Goal: Ask a question: Seek information or help from site administrators or community

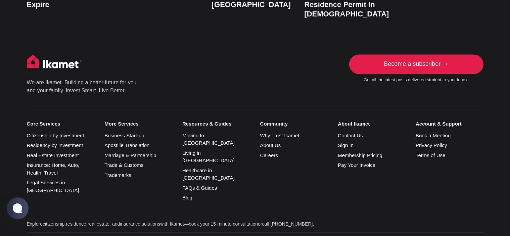
scroll to position [1513, 0]
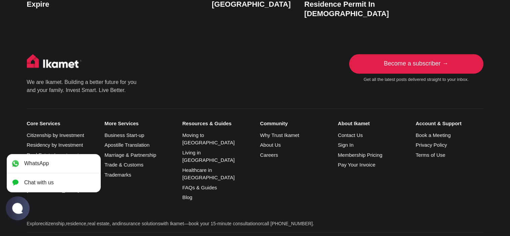
click at [18, 212] on jdiv at bounding box center [17, 207] width 13 height 11
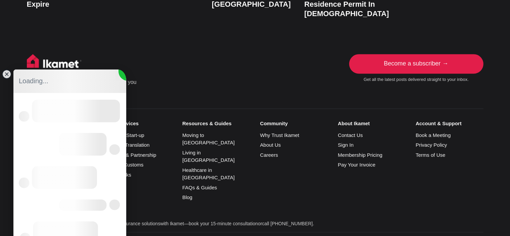
scroll to position [0, 0]
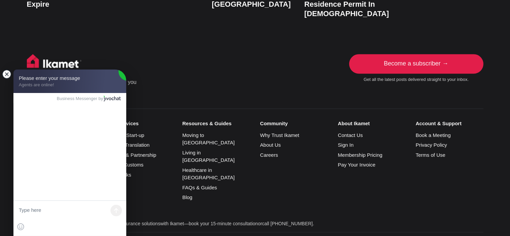
click at [9, 75] on jdiv at bounding box center [6, 73] width 9 height 9
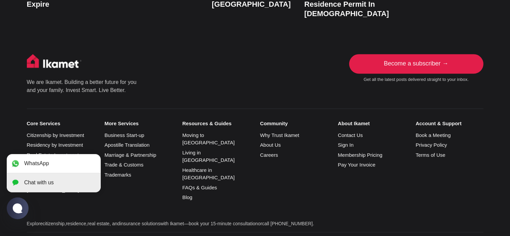
click at [40, 180] on jdiv "Chat with us" at bounding box center [39, 183] width 30 height 6
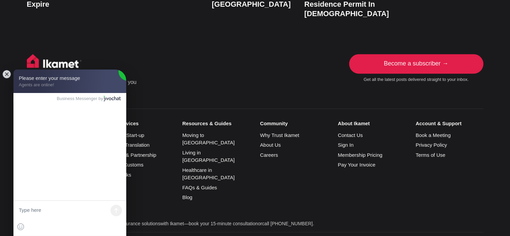
click at [51, 210] on textarea at bounding box center [69, 211] width 113 height 20
type textarea "Merhabalar"
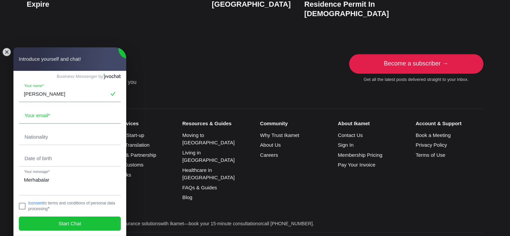
type input "[PERSON_NAME]"
click at [42, 116] on input "email" at bounding box center [69, 115] width 101 height 15
type input "[PERSON_NAME][EMAIL_ADDRESS][PERSON_NAME][DOMAIN_NAME]"
click at [52, 138] on input "text" at bounding box center [69, 136] width 101 height 15
type input "[GEOGRAPHIC_DATA]"
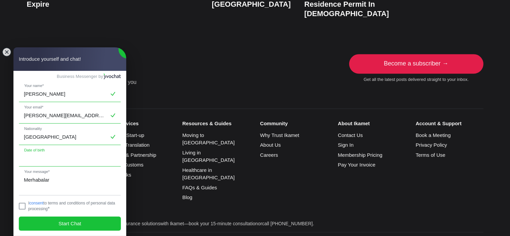
click at [44, 156] on input "text" at bounding box center [69, 158] width 101 height 15
type input "[DATE]"
click at [69, 180] on textarea "Merhabalar" at bounding box center [69, 183] width 101 height 23
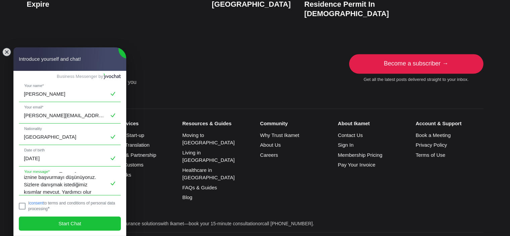
scroll to position [25, 0]
type textarea "Merhabalar, Sırp arkadaşım için [GEOGRAPHIC_DATA] oturum iznine başvurmayı düşü…"
click at [20, 207] on jdiv at bounding box center [22, 206] width 7 height 7
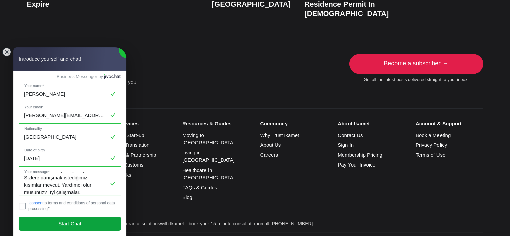
click at [54, 224] on jdiv "Start Chat" at bounding box center [70, 224] width 102 height 14
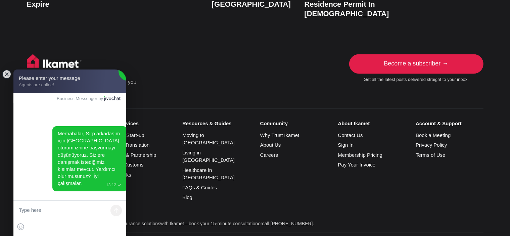
click at [32, 169] on jdiv "Merhabalar, Sırp arkadaşım için [GEOGRAPHIC_DATA] oturum iznine başvurmayı düşü…" at bounding box center [72, 159] width 119 height 66
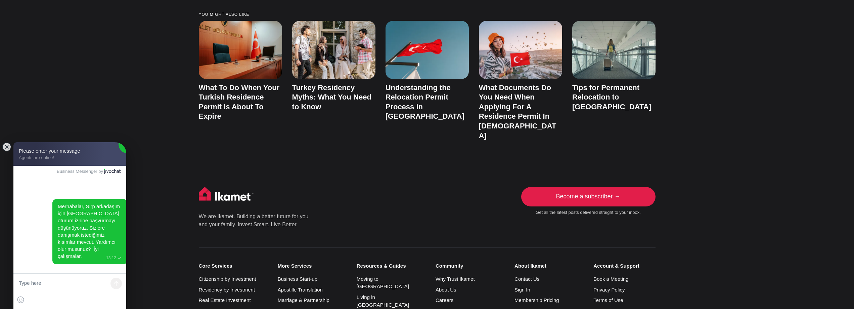
scroll to position [1516, 0]
click at [79, 236] on textarea at bounding box center [69, 283] width 113 height 20
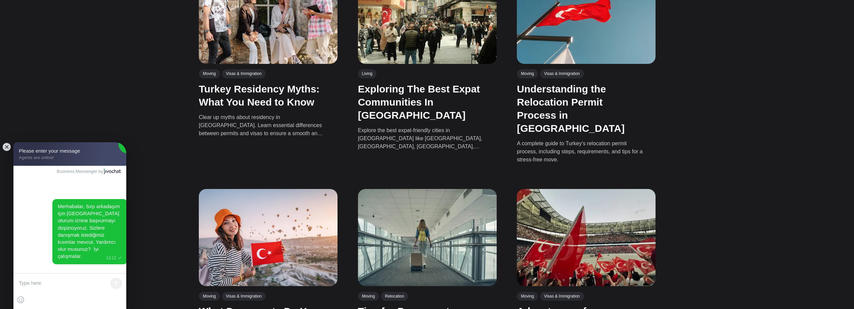
scroll to position [1180, 0]
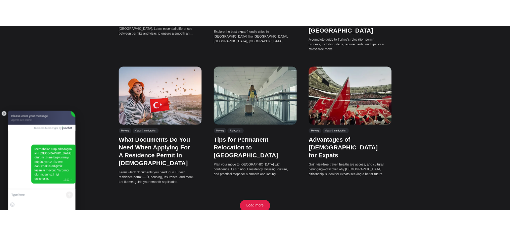
scroll to position [1176, 0]
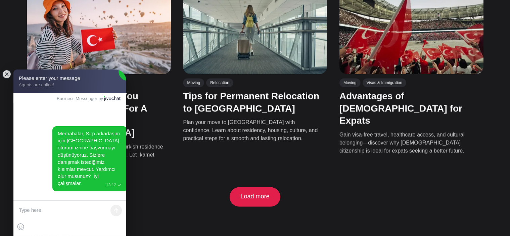
click at [77, 207] on textarea at bounding box center [69, 211] width 113 height 20
type textarea "Merhabalar kimse var mı acaba"
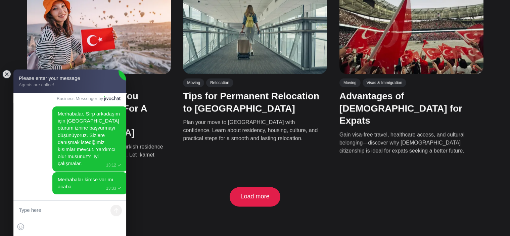
click at [32, 174] on jdiv "Merhabalar, Sırp arkadaşım için [GEOGRAPHIC_DATA] oturum iznine başvurmayı düşü…" at bounding box center [72, 150] width 119 height 89
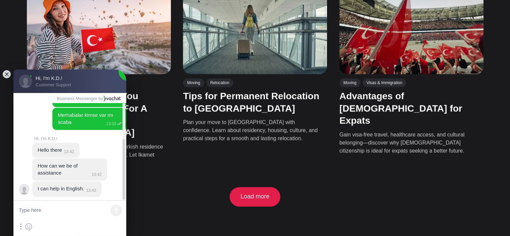
scroll to position [64, 0]
click at [56, 210] on textarea at bounding box center [69, 211] width 113 height 20
type textarea "Hi, do u have [DEMOGRAPHIC_DATA] consultant madam"
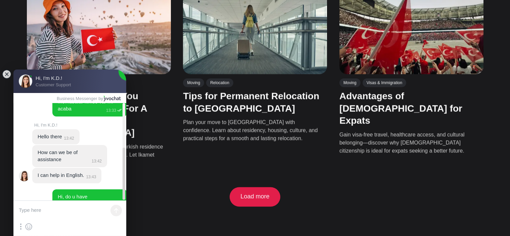
scroll to position [93, 0]
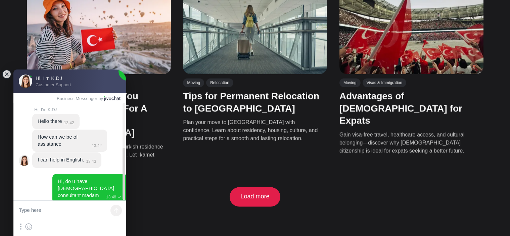
click at [33, 191] on jdiv "Hi, do u have [DEMOGRAPHIC_DATA] consultant madam 13:48" at bounding box center [72, 189] width 119 height 30
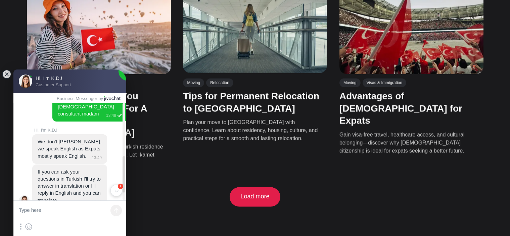
scroll to position [181, 0]
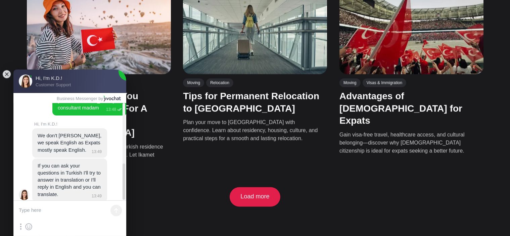
click at [61, 208] on textarea at bounding box center [69, 211] width 113 height 20
type textarea "okay ı get thank you for reply. ı can explain our situaion English."
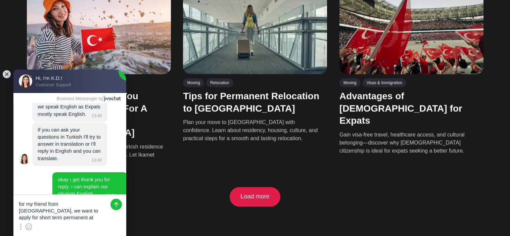
scroll to position [0, 0]
type textarea "for my friend from [GEOGRAPHIC_DATA], we want to apply for short term permanent…"
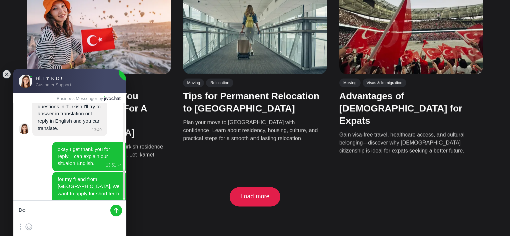
scroll to position [252, 0]
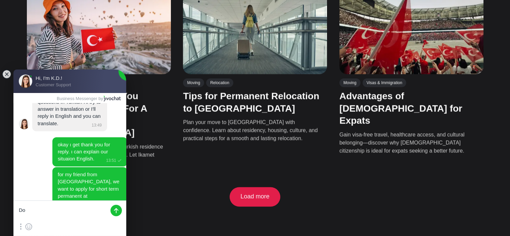
type textarea "D"
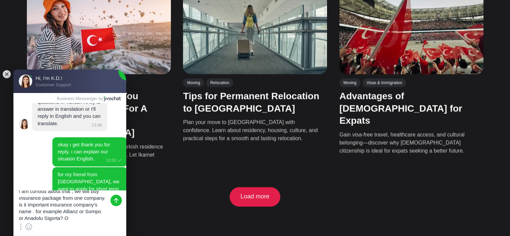
scroll to position [15, 0]
type textarea "ı am curıous about that , we will buy ınsurance package from one company. is it…"
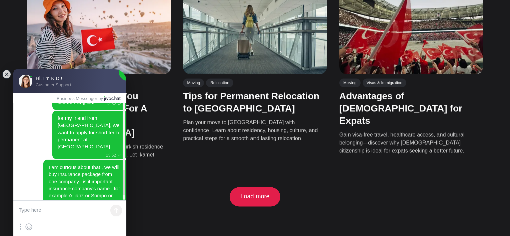
scroll to position [312, 0]
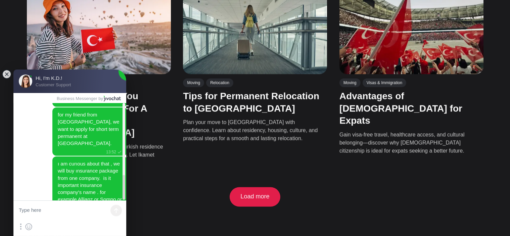
click at [31, 182] on jdiv "okay ı get thank you for reply. ı can explain our situaion English. 13:52 for m…" at bounding box center [72, 147] width 119 height 138
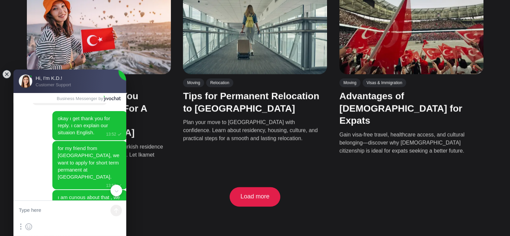
scroll to position [311, 0]
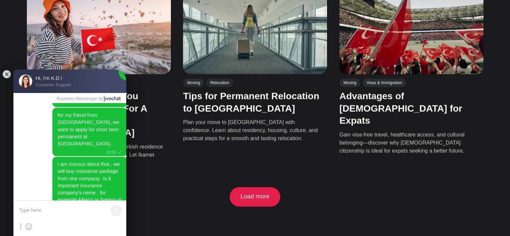
click at [52, 208] on textarea at bounding box center [69, 211] width 113 height 20
type textarea "or just ımportant that insurance package and for available that apply just"
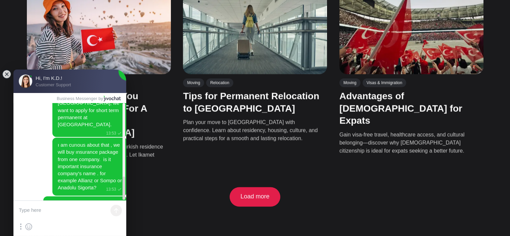
scroll to position [342, 0]
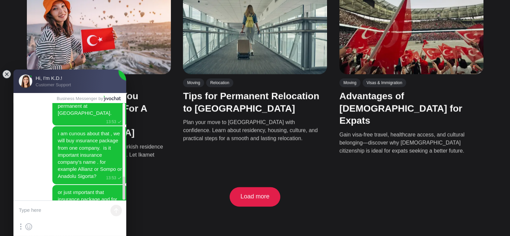
type textarea "?"
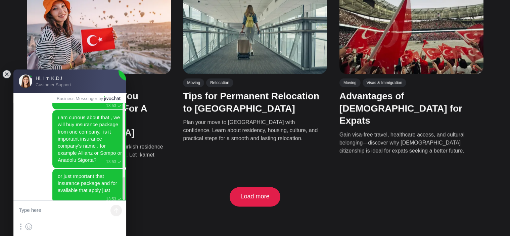
click at [45, 203] on jdiv "? 13:53" at bounding box center [85, 211] width 84 height 16
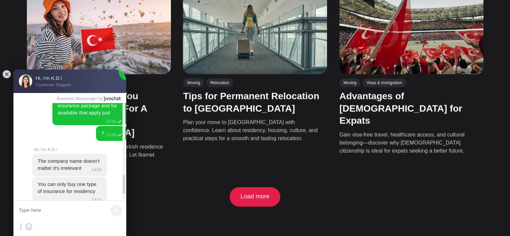
scroll to position [444, 0]
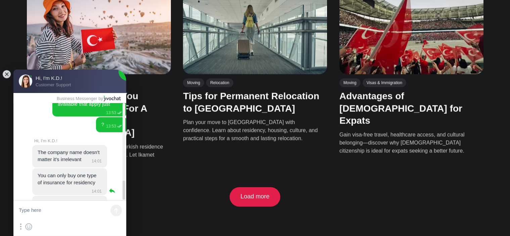
drag, startPoint x: 37, startPoint y: 124, endPoint x: 91, endPoint y: 156, distance: 62.9
click at [91, 156] on jdiv "The company name doesn't matter it's irrelevant 14:01 You can only buy one type…" at bounding box center [74, 182] width 84 height 74
drag, startPoint x: 87, startPoint y: 184, endPoint x: 42, endPoint y: 172, distance: 47.2
click at [42, 196] on jdiv "There is high rejection rate for first time applicants 14:02" at bounding box center [69, 207] width 75 height 22
drag, startPoint x: 37, startPoint y: 123, endPoint x: 62, endPoint y: 133, distance: 27.0
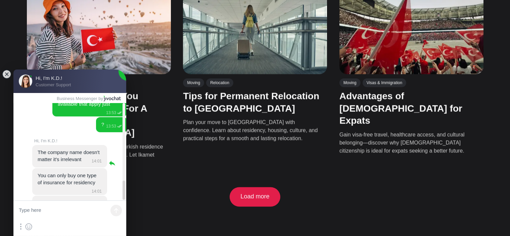
click at [62, 145] on jdiv "The company name doesn't matter it's irrelevant 14:01" at bounding box center [69, 156] width 75 height 22
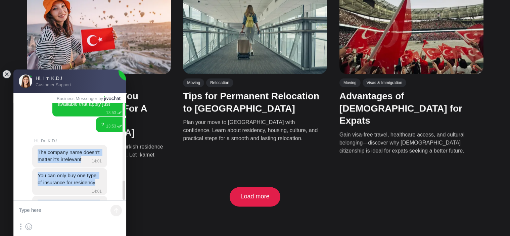
drag, startPoint x: 38, startPoint y: 124, endPoint x: 91, endPoint y: 185, distance: 80.2
click at [91, 185] on jdiv "The company name doesn't matter it's irrelevant 14:01 You can only buy one type…" at bounding box center [74, 182] width 84 height 74
copy jdiv "The company name doesn't matter it's irrelevant 14:01 You can only buy one type…"
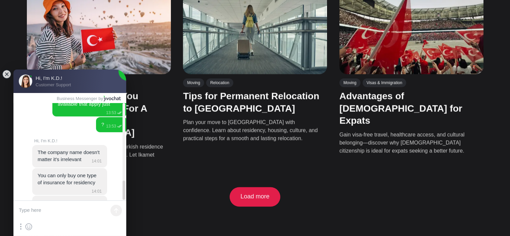
click at [54, 210] on textarea at bounding box center [69, 211] width 113 height 20
click at [111, 159] on jdiv at bounding box center [112, 163] width 8 height 8
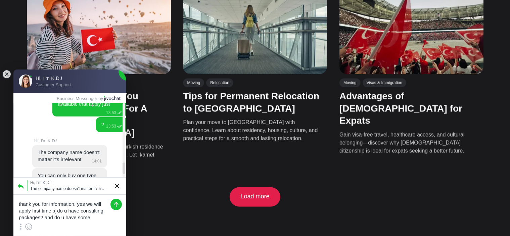
scroll to position [3, 0]
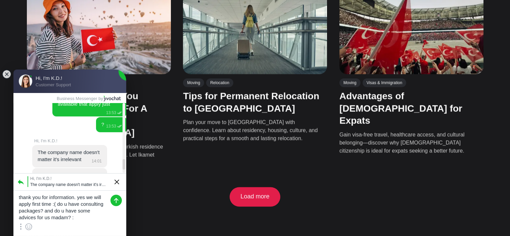
type textarea "thank you for information. yes we will apply first time :( do u have consulting…"
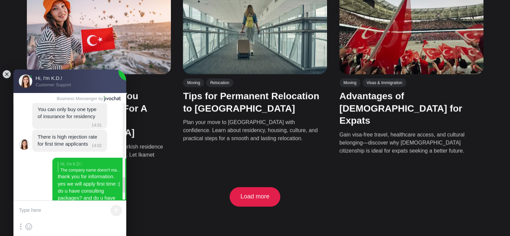
scroll to position [557, 0]
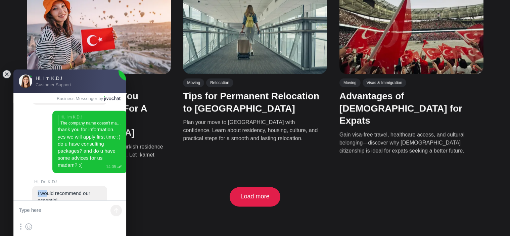
drag, startPoint x: 38, startPoint y: 162, endPoint x: 48, endPoint y: 163, distance: 10.4
click at [48, 190] on jdiv "I would recommend our essential package [DOMAIN_NAME][URL]" at bounding box center [67, 203] width 59 height 27
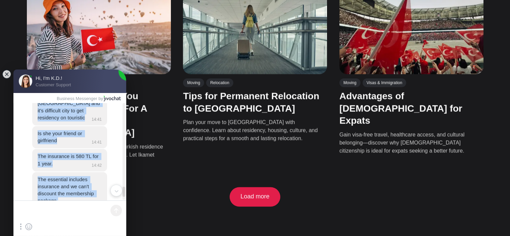
scroll to position [931, 0]
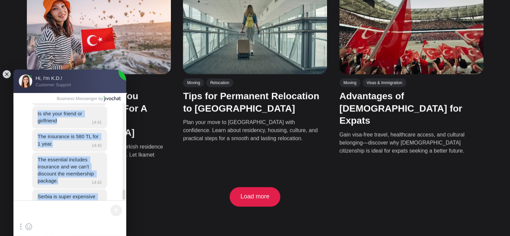
drag, startPoint x: 38, startPoint y: 133, endPoint x: 104, endPoint y: 180, distance: 80.9
click at [104, 180] on jdiv "Insurance is included in the package 14:41 I understand it's [GEOGRAPHIC_DATA] …" at bounding box center [74, 150] width 84 height 208
copy jdiv "Insurance is included in the package 14:41 I understand it's [GEOGRAPHIC_DATA] …"
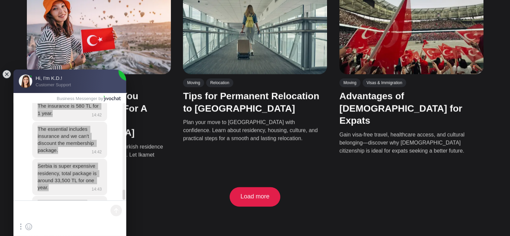
scroll to position [1210, 0]
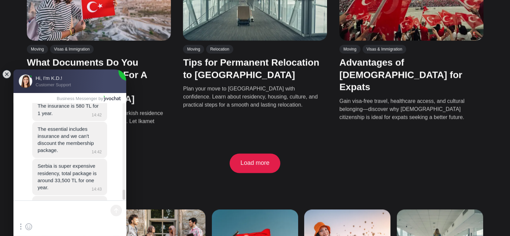
drag, startPoint x: 38, startPoint y: 167, endPoint x: 85, endPoint y: 184, distance: 50.3
copy jdiv "Serbia is one of most expensive countries to apply for residency in [GEOGRAPHIC…"
click at [65, 206] on textarea at bounding box center [69, 211] width 113 height 20
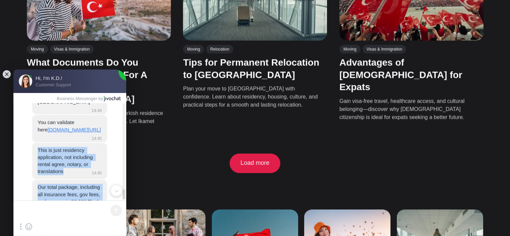
scroll to position [1148, 0]
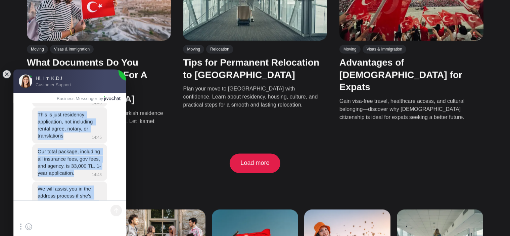
drag, startPoint x: 38, startPoint y: 110, endPoint x: 90, endPoint y: 184, distance: 90.0
click at [90, 184] on jdiv "Insurance is included in the package 14:41 I understand it's [GEOGRAPHIC_DATA] …" at bounding box center [74, 46] width 84 height 433
copy jdiv "This is just residency application, not including rental agree, notary, or tran…"
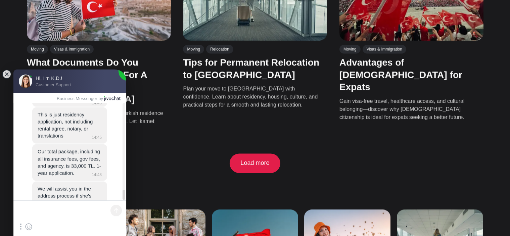
click at [51, 208] on textarea at bounding box center [69, 211] width 113 height 20
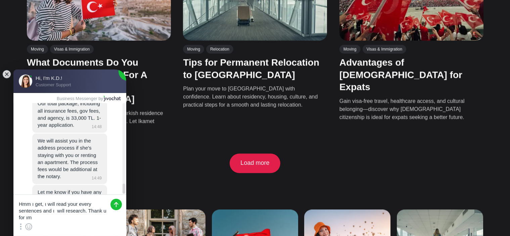
scroll to position [1196, 0]
drag, startPoint x: 38, startPoint y: 149, endPoint x: 96, endPoint y: 173, distance: 62.7
click at [96, 219] on jdiv "I should state there is an additional 7882 TL fee for her visa as she's exempt.…" at bounding box center [67, 232] width 58 height 27
copy jdiv "should state there is an additional 7882 TL fee for her visa as she's exempt. […"
click at [60, 220] on textarea "Hmm ı get, ı wıll read your every sentences and ı wıll research. Thank u for ın…" at bounding box center [69, 208] width 113 height 26
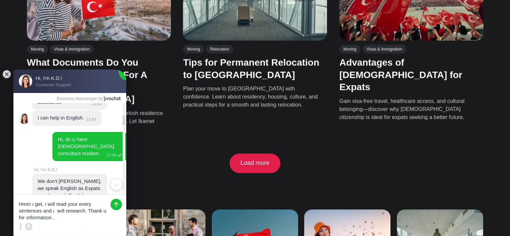
scroll to position [134, 0]
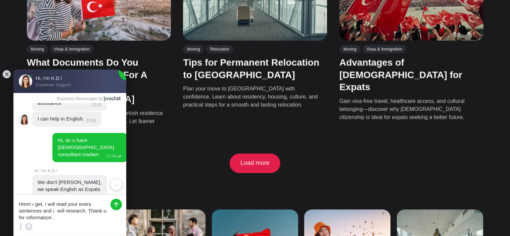
drag, startPoint x: 36, startPoint y: 168, endPoint x: 68, endPoint y: 176, distance: 33.6
click at [68, 176] on jdiv "We don't [PERSON_NAME], we speak English as Expats mostly speak English. 13:49" at bounding box center [69, 190] width 75 height 30
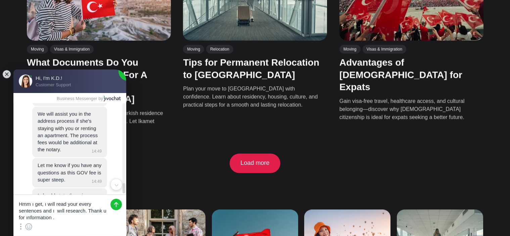
scroll to position [1224, 0]
drag, startPoint x: 39, startPoint y: 170, endPoint x: 94, endPoint y: 177, distance: 55.5
copy jdiv "Lo ips'd Sitam, co adipi Elitsed do Eiusmo tempor incid Utlabor. 09:72 Et dol m…"
click at [62, 216] on textarea "Hmm ı get, ı wıll read your every sentences and ı wıll research. Thank u for ın…" at bounding box center [69, 208] width 113 height 26
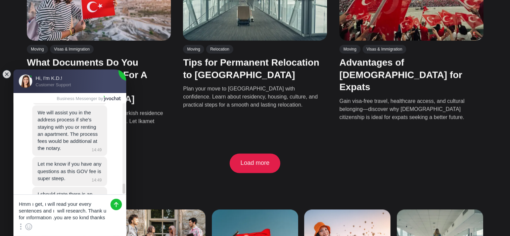
type textarea "Hmm ı get, ı wıll read your every sentences and ı wıll research. Thank u for ın…"
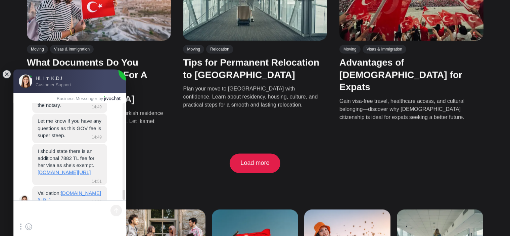
scroll to position [1268, 0]
click at [138, 109] on p "Learn which documents you need for a Turkish residence permit—ID, housing, insu…" at bounding box center [95, 121] width 137 height 24
click at [7, 74] on jdiv at bounding box center [6, 73] width 9 height 9
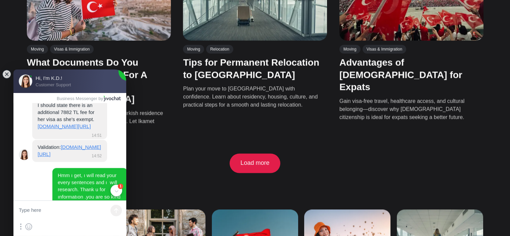
scroll to position [1319, 0]
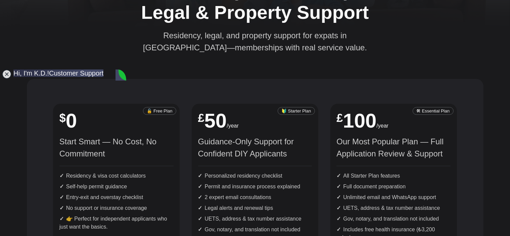
scroll to position [557, 0]
click at [147, 156] on p "Start Smart — No Cost, No Commitment" at bounding box center [116, 148] width 114 height 24
drag, startPoint x: 37, startPoint y: 168, endPoint x: 75, endPoint y: 182, distance: 41.0
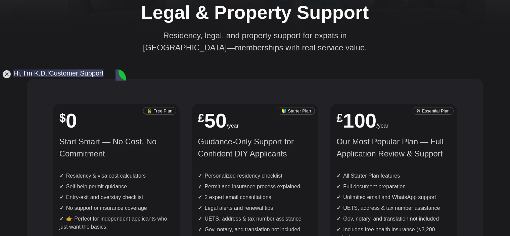
drag, startPoint x: 75, startPoint y: 182, endPoint x: 38, endPoint y: 174, distance: 38.5
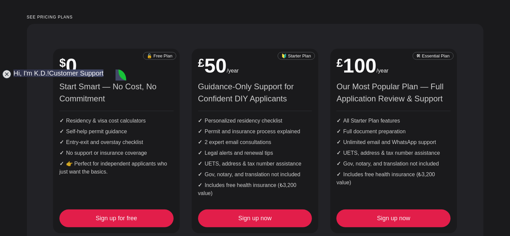
scroll to position [134, 0]
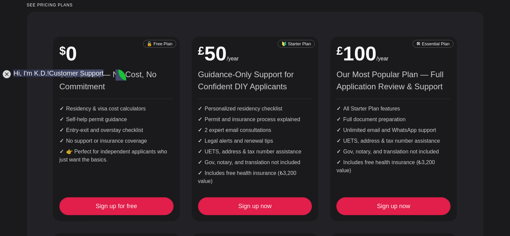
drag, startPoint x: 37, startPoint y: 133, endPoint x: 83, endPoint y: 138, distance: 46.3
drag, startPoint x: 97, startPoint y: 147, endPoint x: 48, endPoint y: 134, distance: 50.5
drag, startPoint x: 38, startPoint y: 169, endPoint x: 78, endPoint y: 185, distance: 43.1
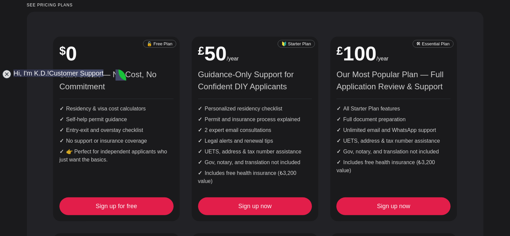
copy jdiv "or we can do a custom quote based in nationality and date of birth"
click at [166, 126] on ul "Residency & visa cost calculators Self-help permit guidance Entry-exit and over…" at bounding box center [116, 131] width 114 height 65
click at [123, 56] on h2 "$ 0" at bounding box center [116, 54] width 114 height 20
click at [9, 71] on jdiv at bounding box center [6, 73] width 9 height 9
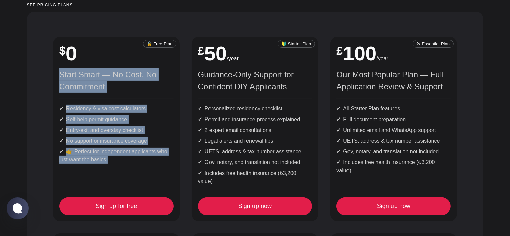
drag, startPoint x: 59, startPoint y: 74, endPoint x: 131, endPoint y: 165, distance: 116.0
click at [131, 165] on div "🔓 Free Plan $ 0 Start Smart — No Cost, No Commitment Residency & visa cost calc…" at bounding box center [116, 111] width 114 height 134
copy div "Start Smart — No Cost, No Commitment Residency & visa cost calculators Self-hel…"
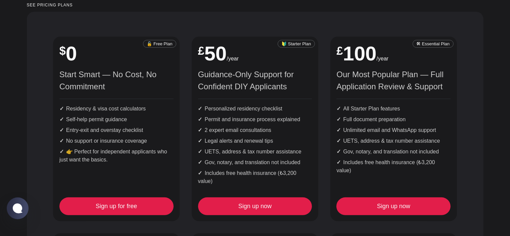
click at [204, 68] on div "🔰 Starter Plan £ 4.2 /month £ 50 /year Guidance-Only Support for Confident DIY …" at bounding box center [255, 116] width 114 height 144
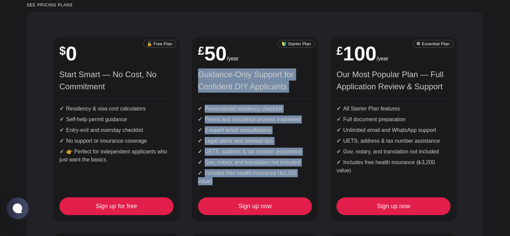
drag, startPoint x: 200, startPoint y: 74, endPoint x: 309, endPoint y: 173, distance: 146.6
click at [309, 173] on div "🔰 Starter Plan £ 4.2 /month £ 50 /year Guidance-Only Support for Confident DIY …" at bounding box center [255, 116] width 114 height 144
copy div "Guidance-Only Support for Confident DIY Applicants Personalized residency check…"
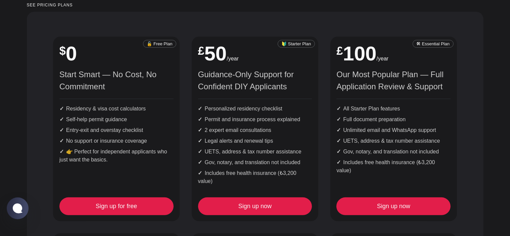
click at [480, 137] on div "Monthly Yearly 🔓 Free Plan $ 0 Start Smart — No Cost, No Commitment Residency &…" at bounding box center [255, 238] width 457 height 452
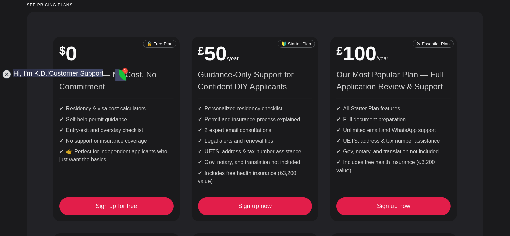
drag, startPoint x: 339, startPoint y: 73, endPoint x: 448, endPoint y: 161, distance: 140.6
click at [448, 161] on div "🛠 Essential Plan £ 8.3 /month £ 100 /year Our Most Popular Plan — Full Applicat…" at bounding box center [393, 113] width 114 height 139
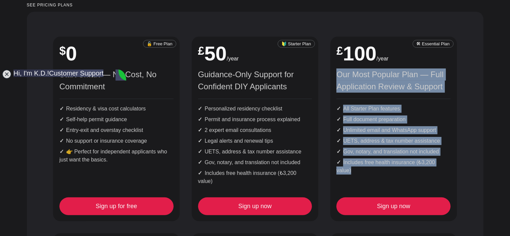
drag, startPoint x: 338, startPoint y: 75, endPoint x: 454, endPoint y: 163, distance: 144.9
click at [454, 163] on div "🛠 Essential Plan £ 8.3 /month £ 100 /year Our Most Popular Plan — Full Applicat…" at bounding box center [393, 129] width 126 height 185
copy div "Our Most Popular Plan — Full Application Review & Support All Starter Plan feat…"
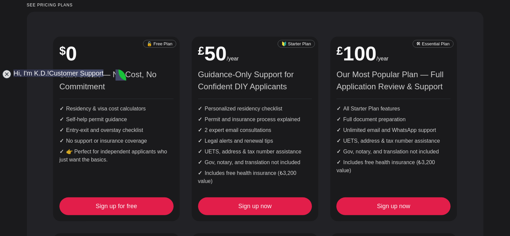
drag, startPoint x: 38, startPoint y: 145, endPoint x: 97, endPoint y: 184, distance: 71.1
copy jdiv "or we can do a custom quote based in nationality and date of birth 14:07 do the…"
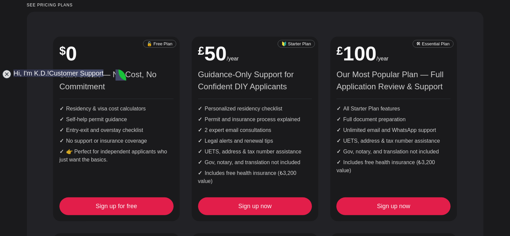
type textarea "thanks. she is from [DEMOGRAPHIC_DATA]. [DEMOGRAPHIC_DATA] birthdate. as ı see …"
